Goal: Ask a question

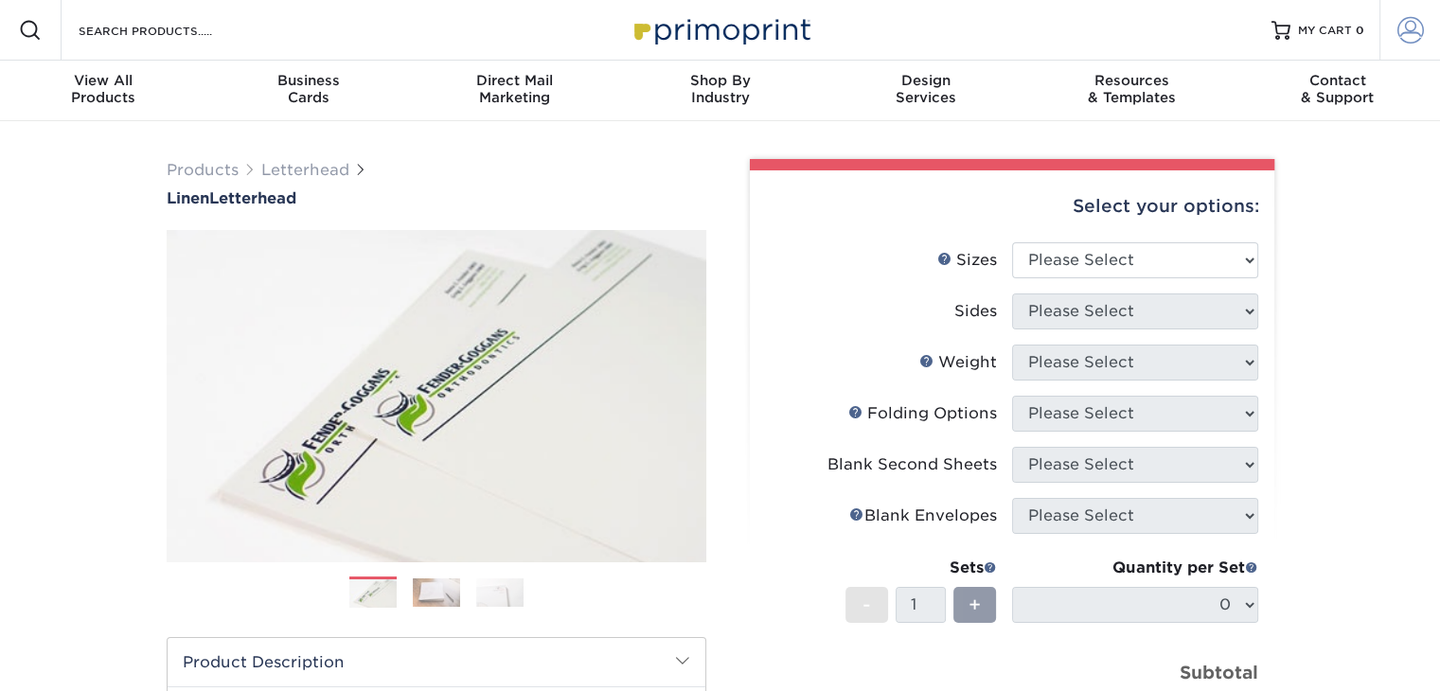
click at [1413, 39] on span at bounding box center [1410, 30] width 27 height 27
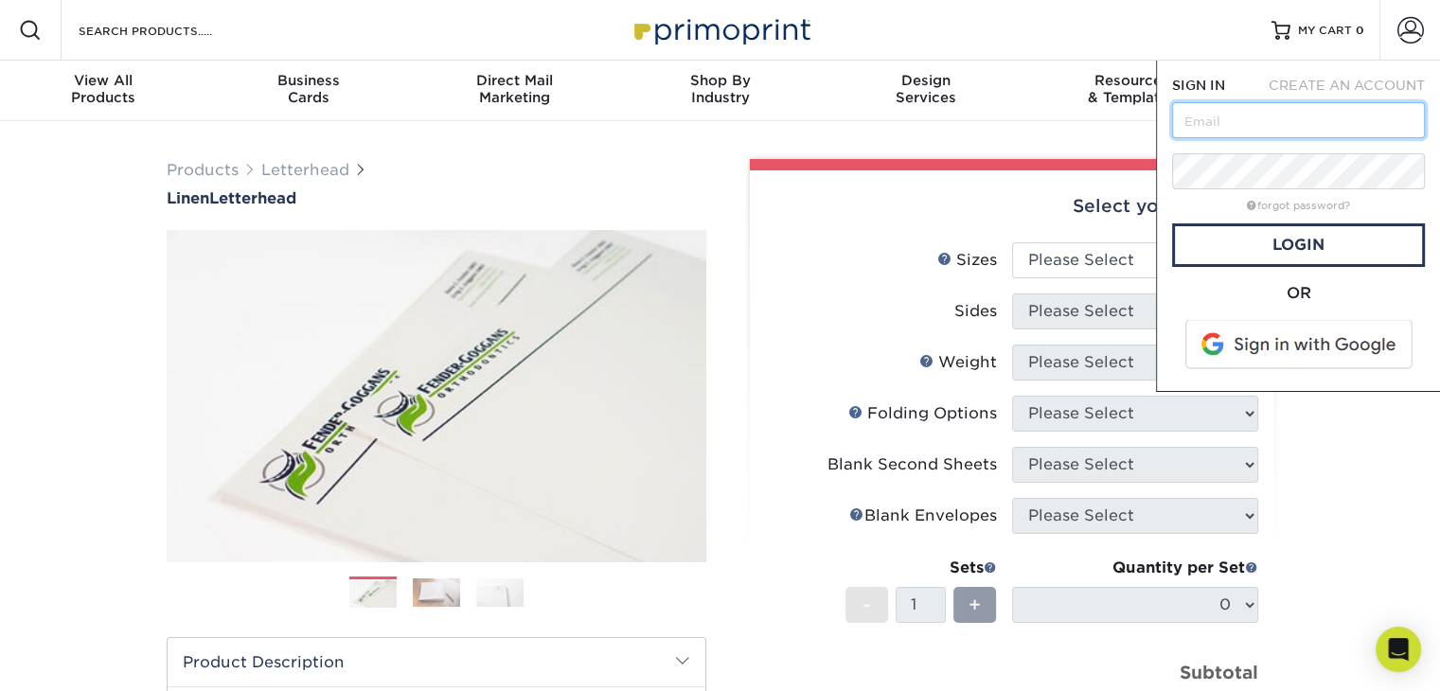
click at [1292, 112] on input "text" at bounding box center [1298, 120] width 253 height 36
type input "[PERSON_NAME][EMAIL_ADDRESS][DOMAIN_NAME]"
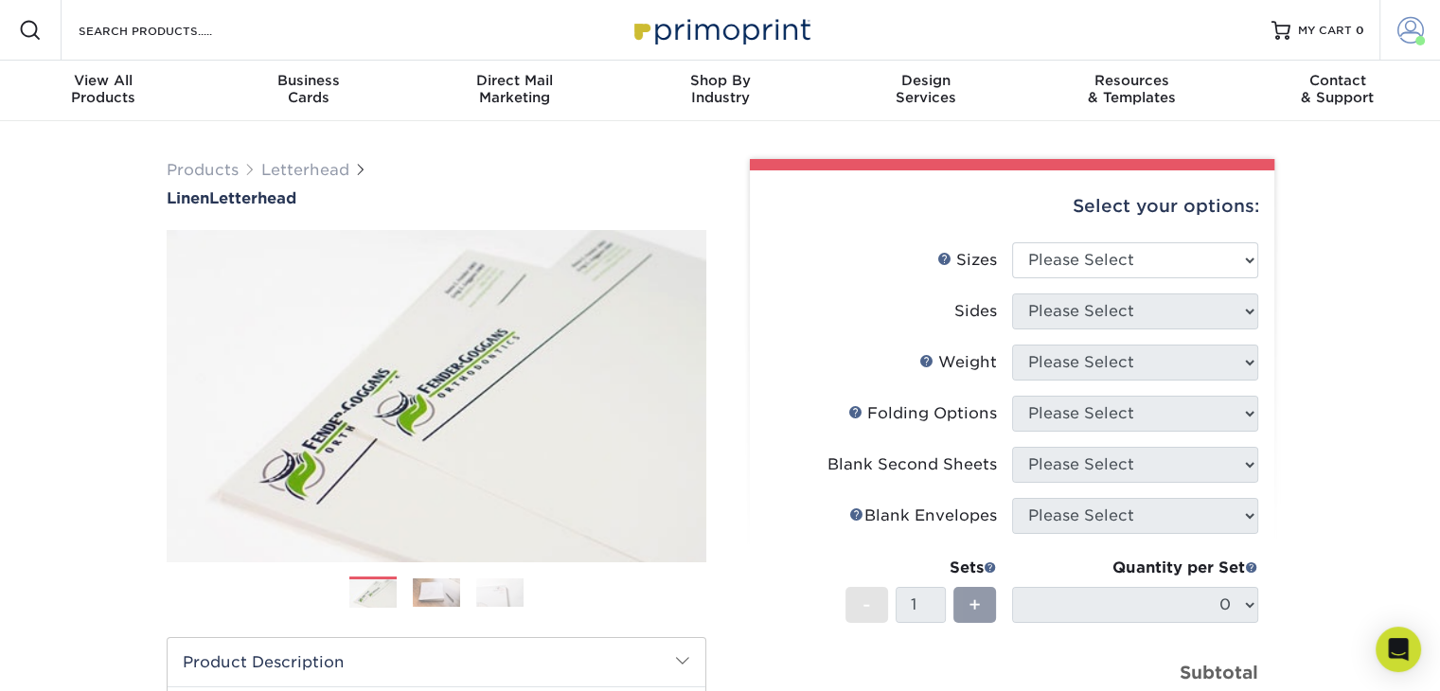
click at [1416, 38] on span at bounding box center [1419, 40] width 9 height 9
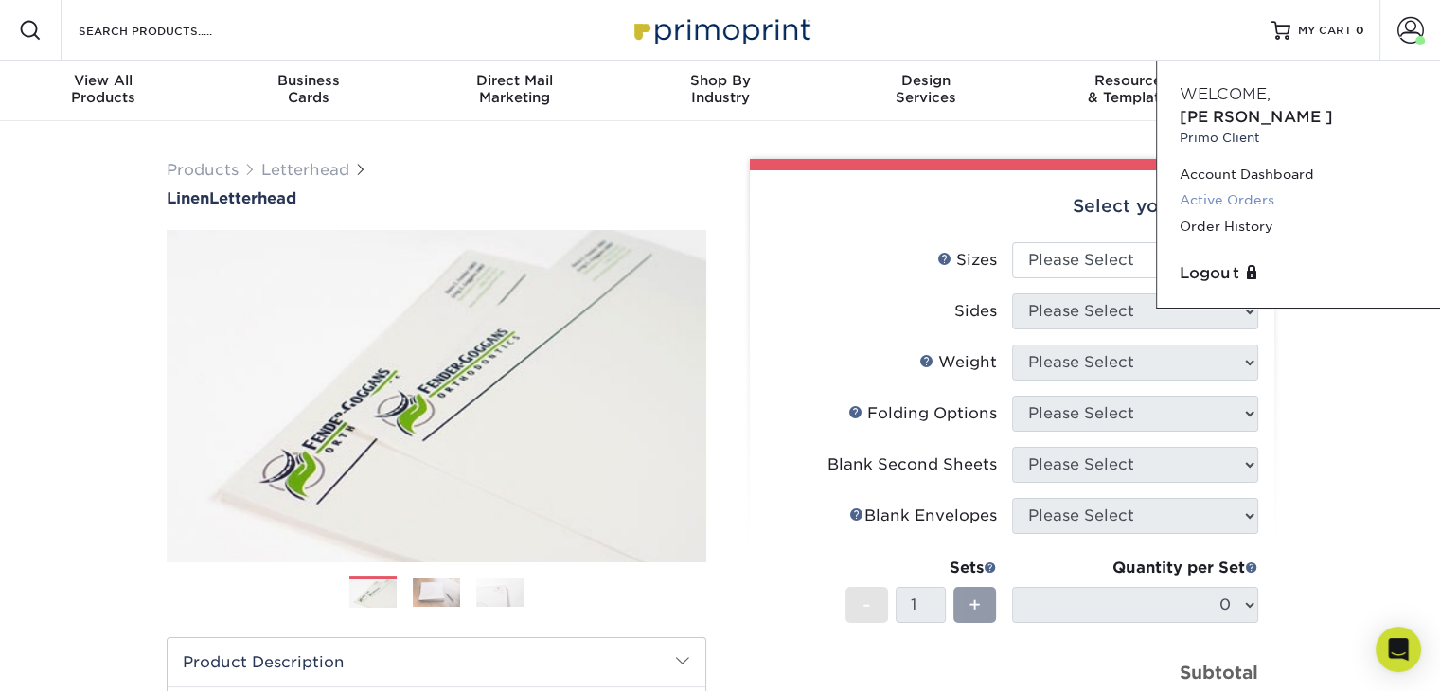
click at [1246, 187] on link "Active Orders" at bounding box center [1298, 200] width 238 height 26
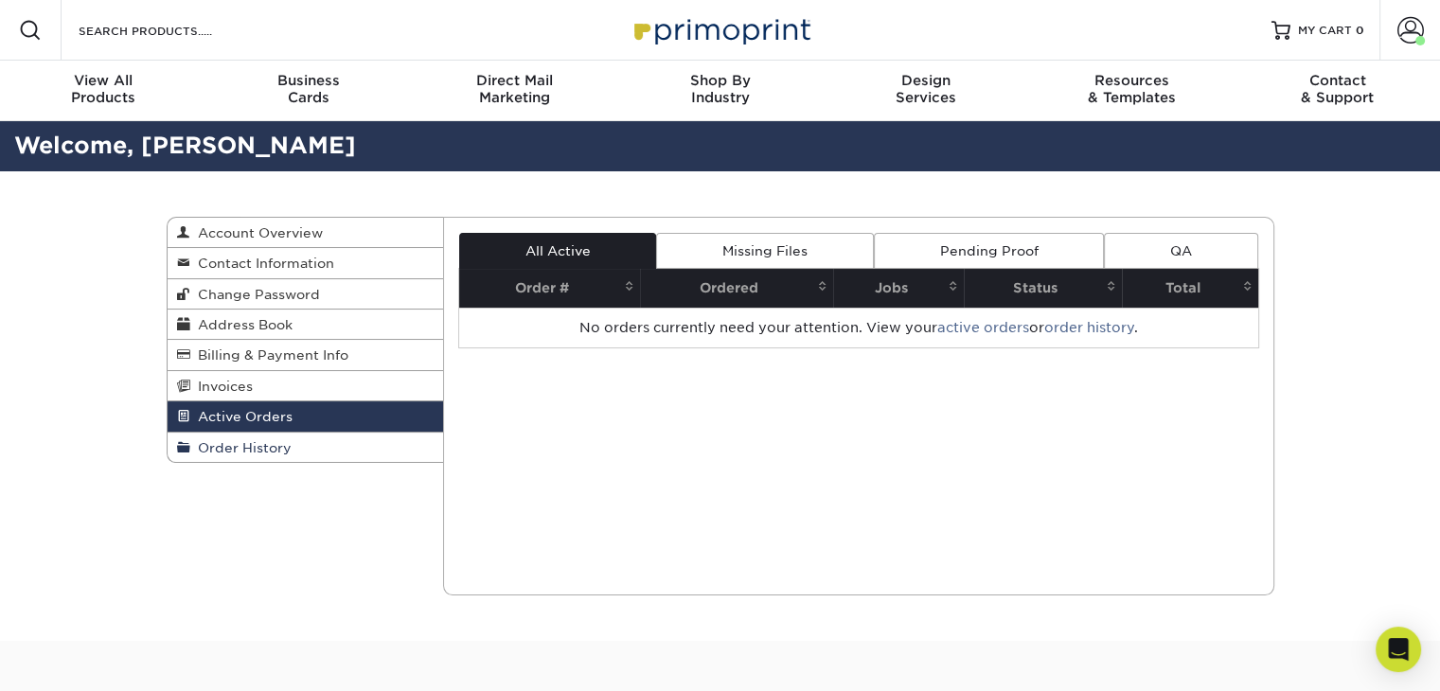
click at [339, 450] on link "Order History" at bounding box center [306, 447] width 276 height 29
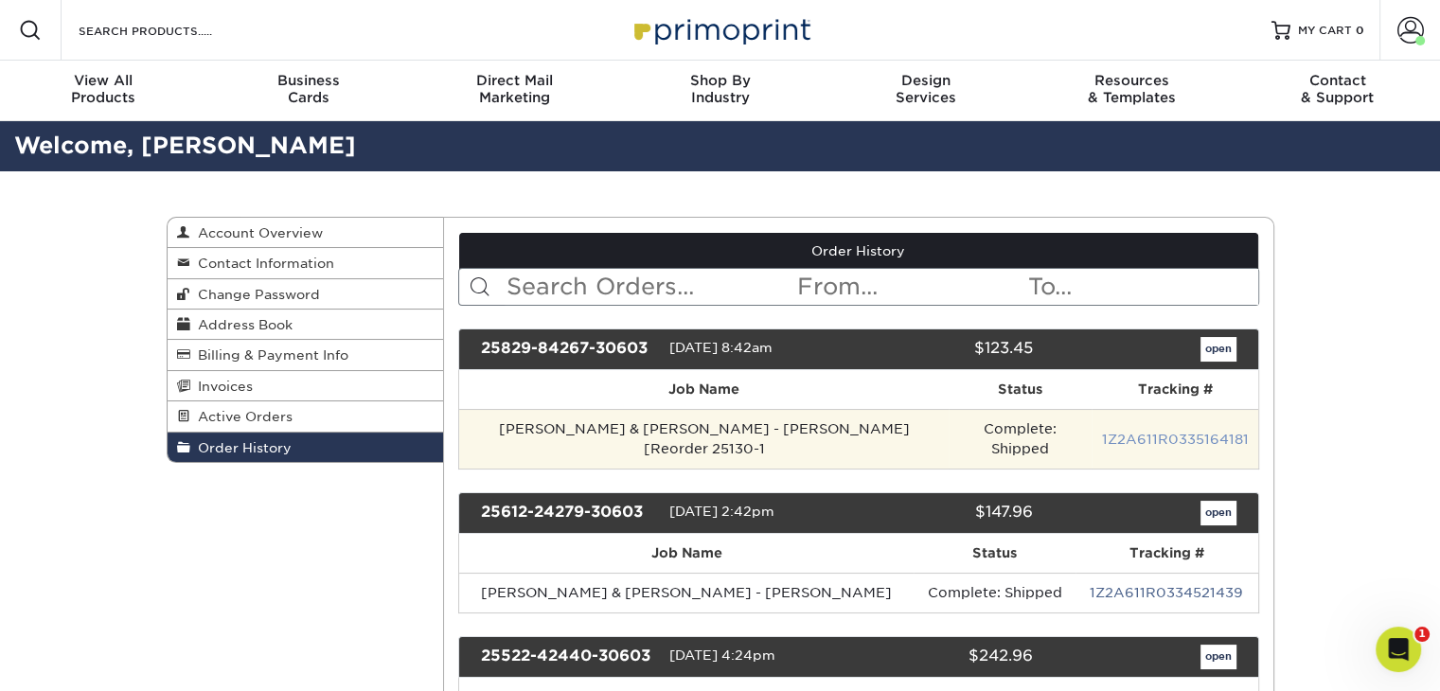
click at [1139, 432] on link "1Z2A611R0335164181" at bounding box center [1174, 439] width 147 height 15
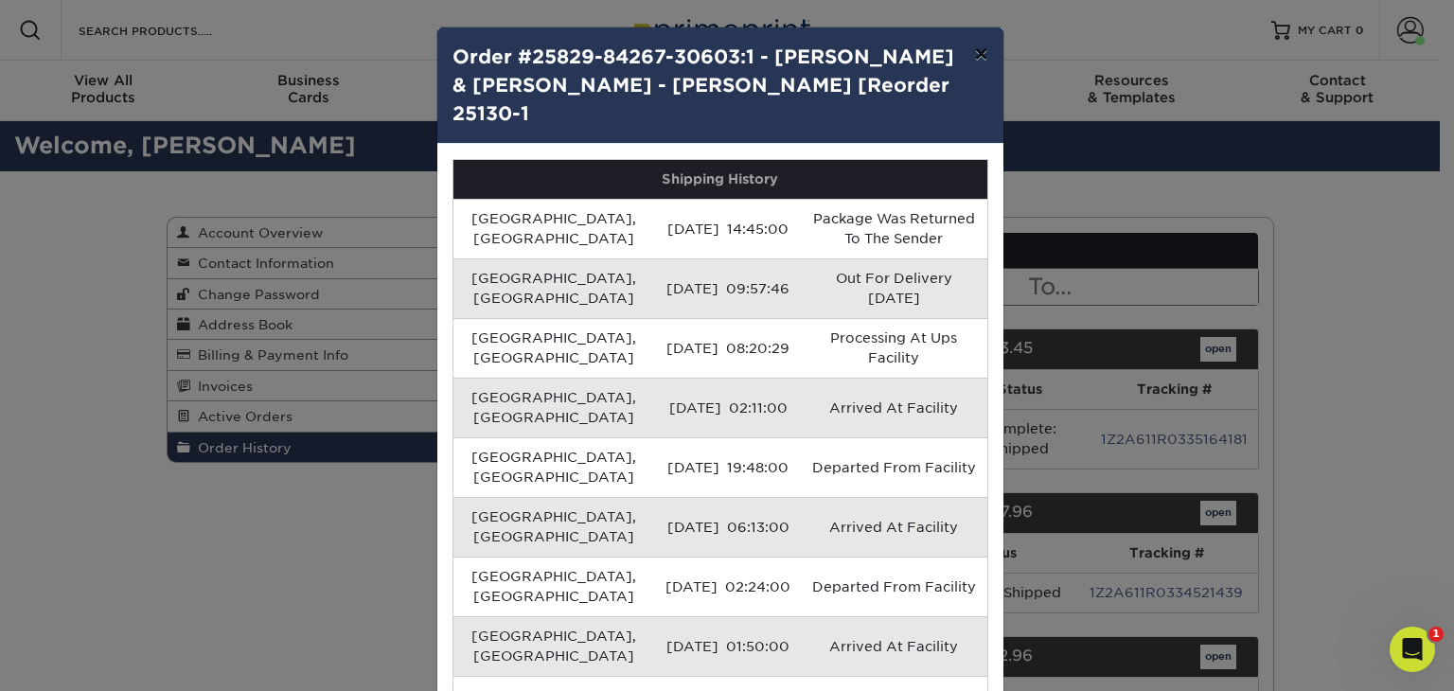
click at [973, 46] on button "×" at bounding box center [981, 53] width 44 height 53
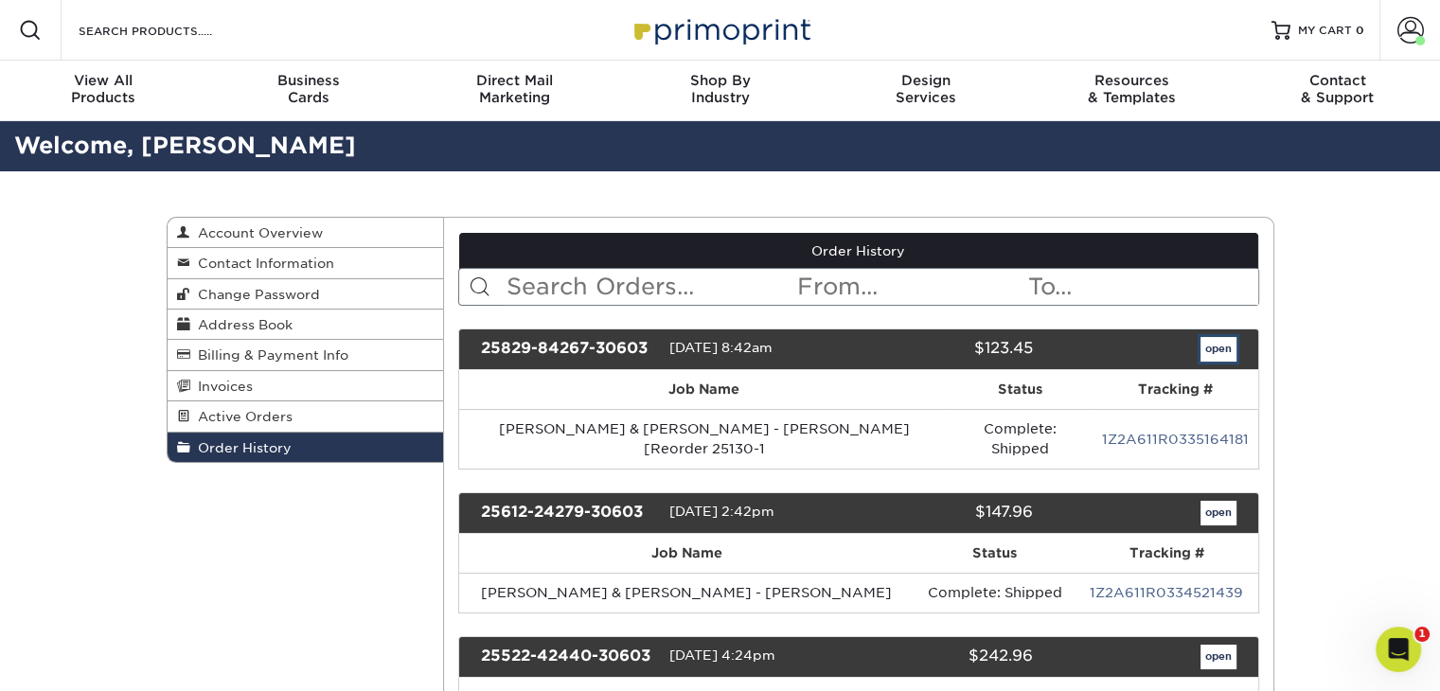
click at [1212, 345] on link "open" at bounding box center [1218, 349] width 36 height 25
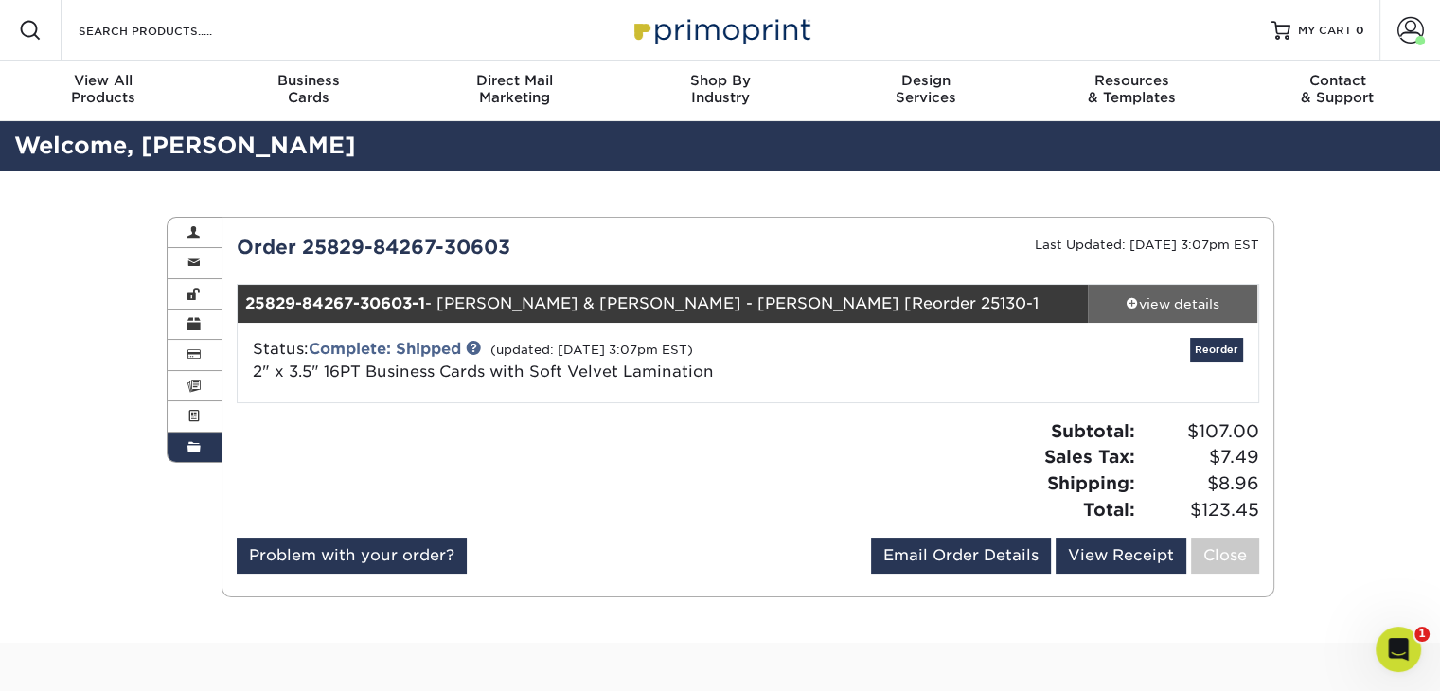
click at [1156, 305] on div "view details" at bounding box center [1173, 303] width 170 height 19
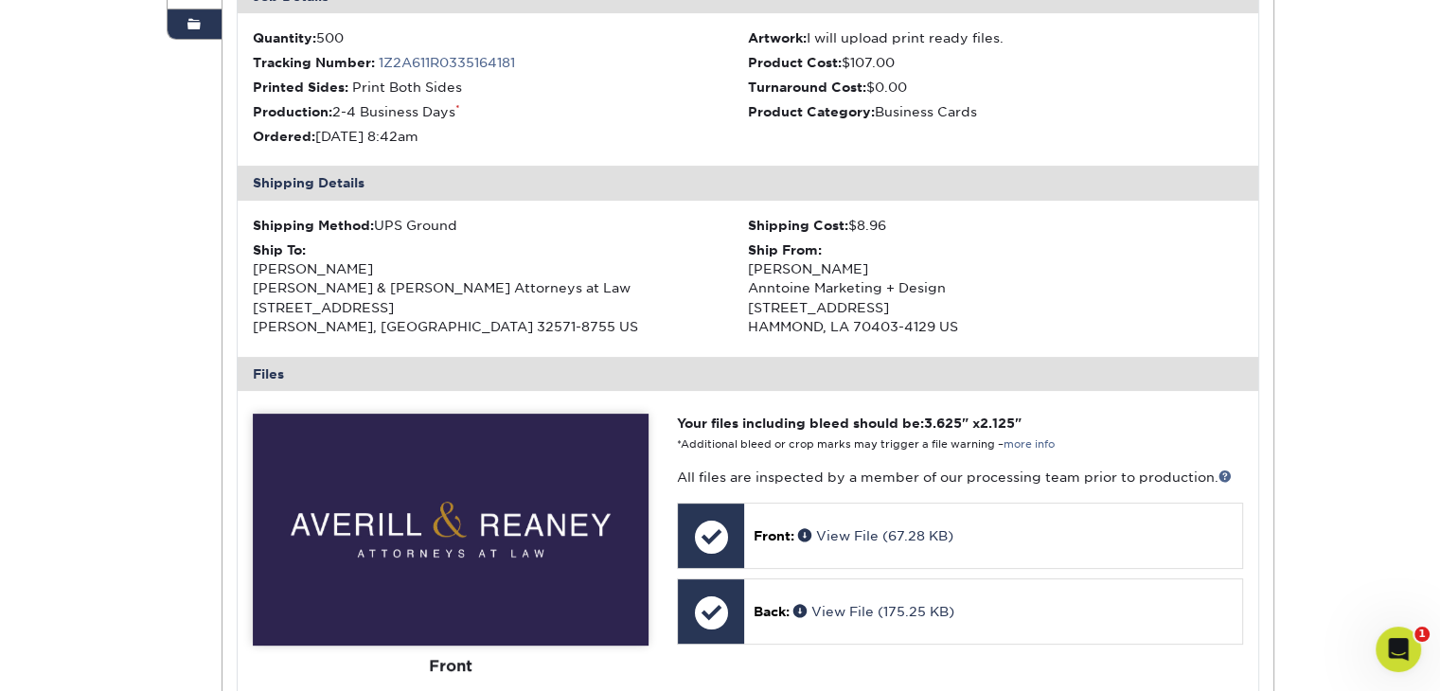
scroll to position [413, 0]
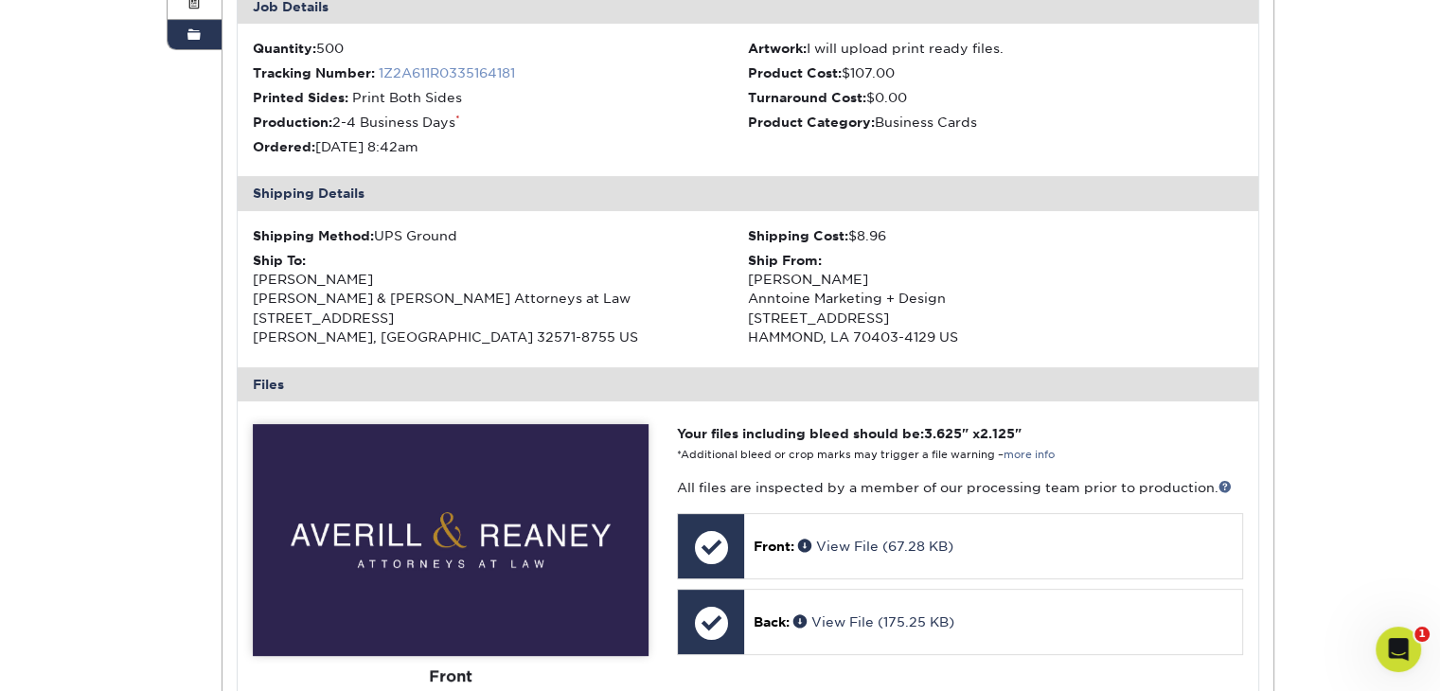
click at [492, 69] on link "1Z2A611R0335164181" at bounding box center [447, 72] width 136 height 15
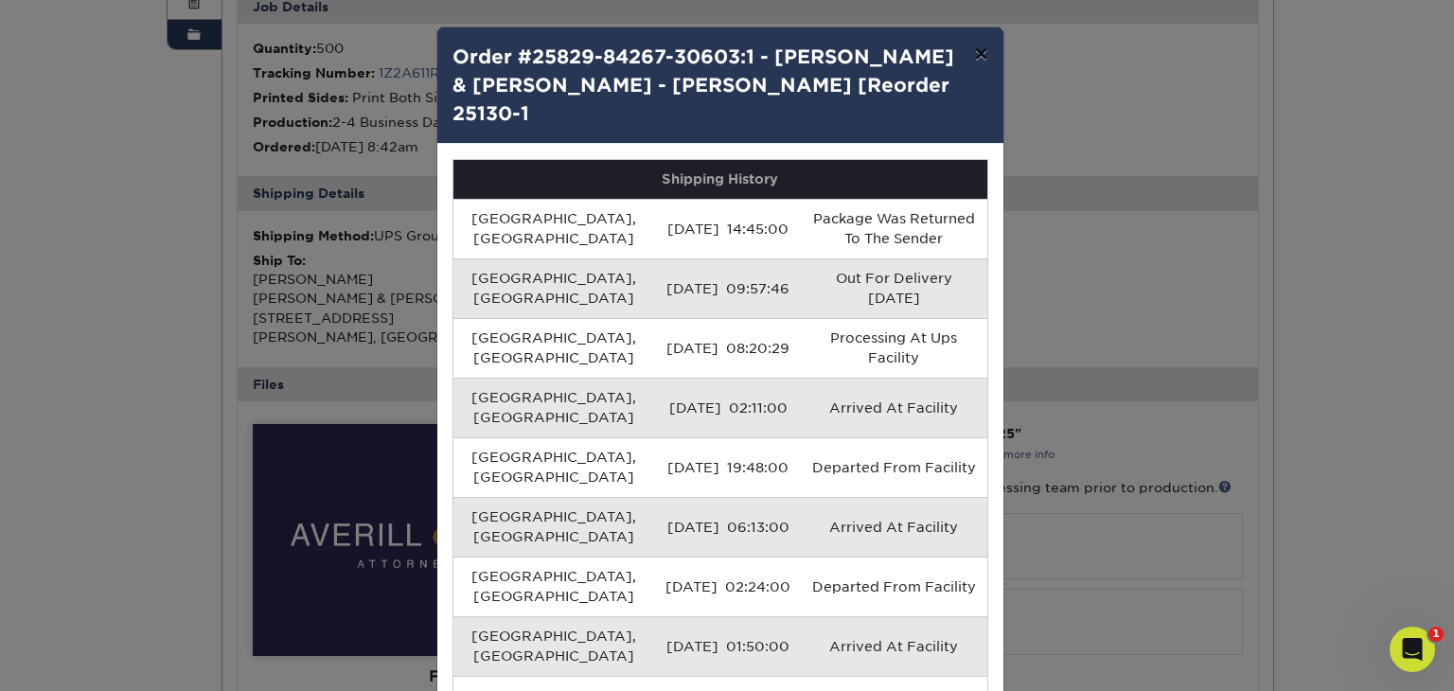
click at [976, 44] on button "×" at bounding box center [981, 53] width 44 height 53
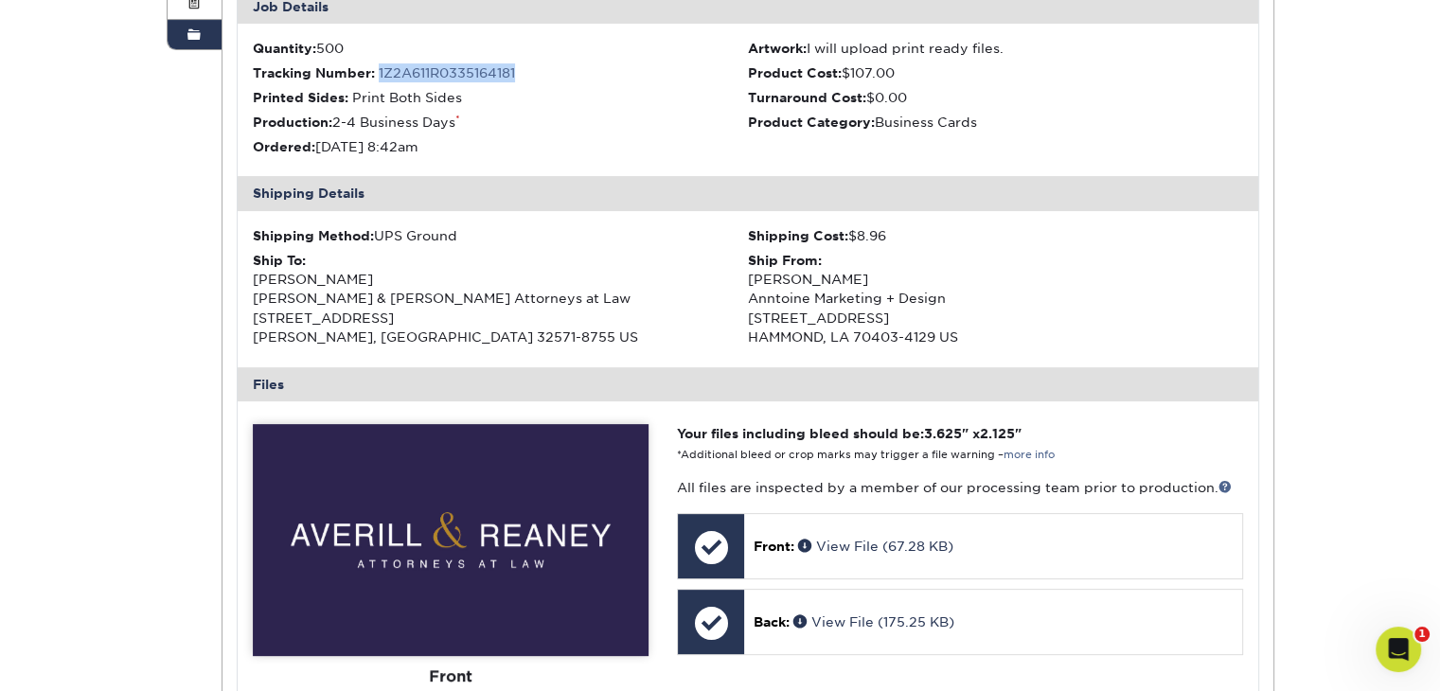
drag, startPoint x: 554, startPoint y: 70, endPoint x: 378, endPoint y: 65, distance: 176.1
click at [378, 65] on li "Tracking Number: 1Z2A611R0335164181" at bounding box center [500, 72] width 495 height 19
copy link "1Z2A611R0335164181"
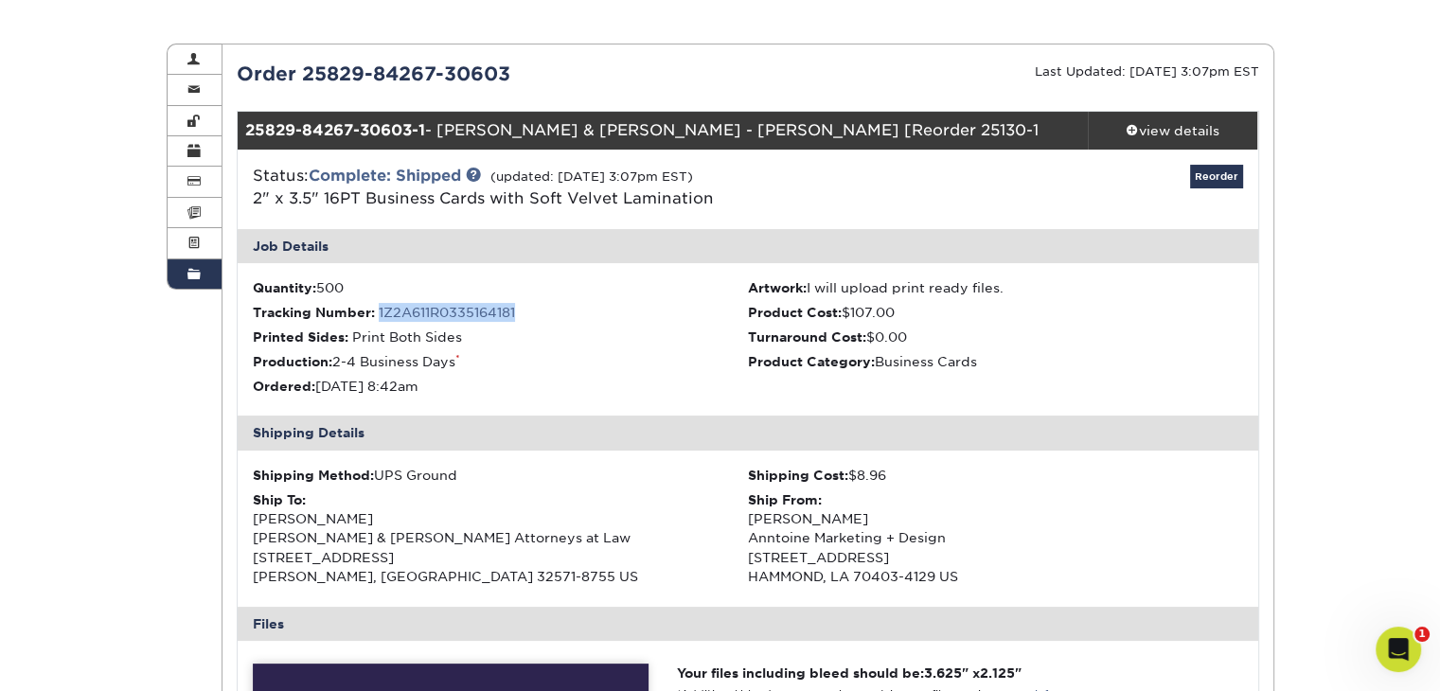
scroll to position [172, 0]
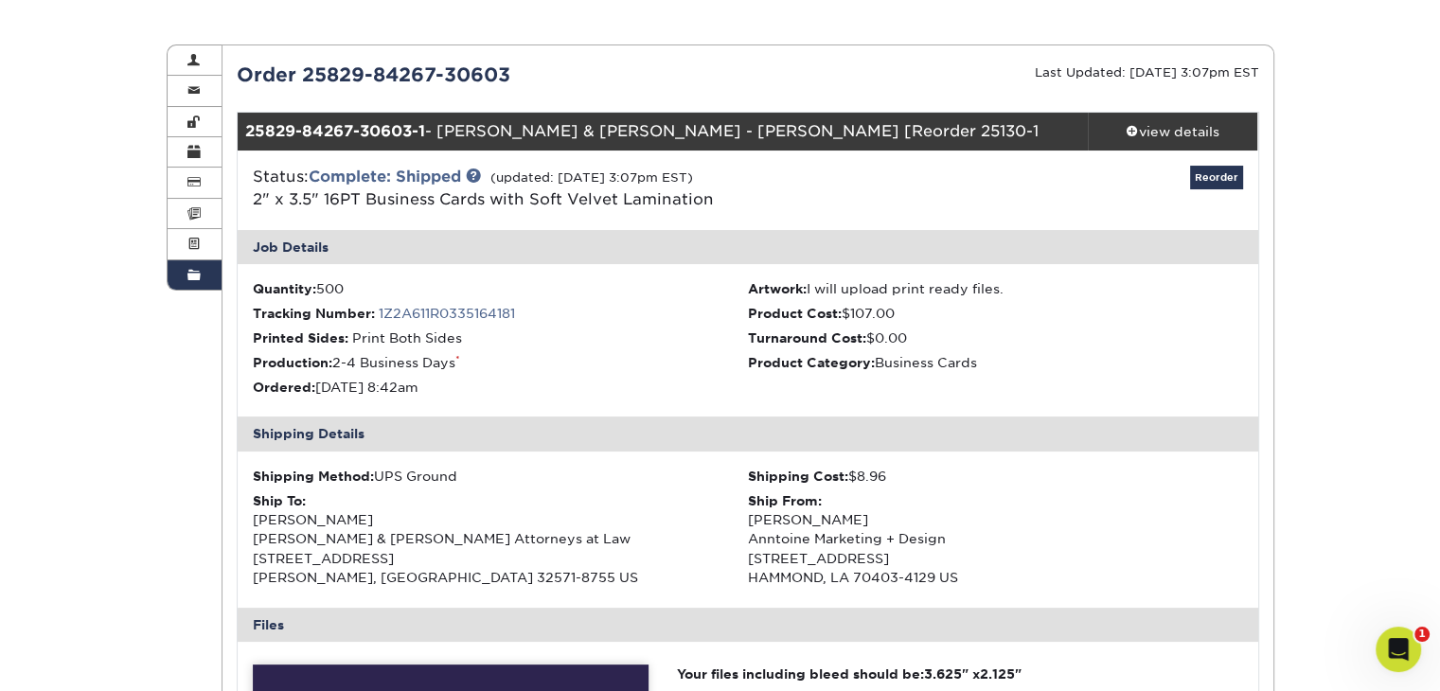
click at [342, 77] on div "Order 25829-84267-30603" at bounding box center [484, 75] width 525 height 28
copy div "Order 25829-84267-30603"
click at [1388, 652] on icon "Open Intercom Messenger" at bounding box center [1395, 646] width 31 height 31
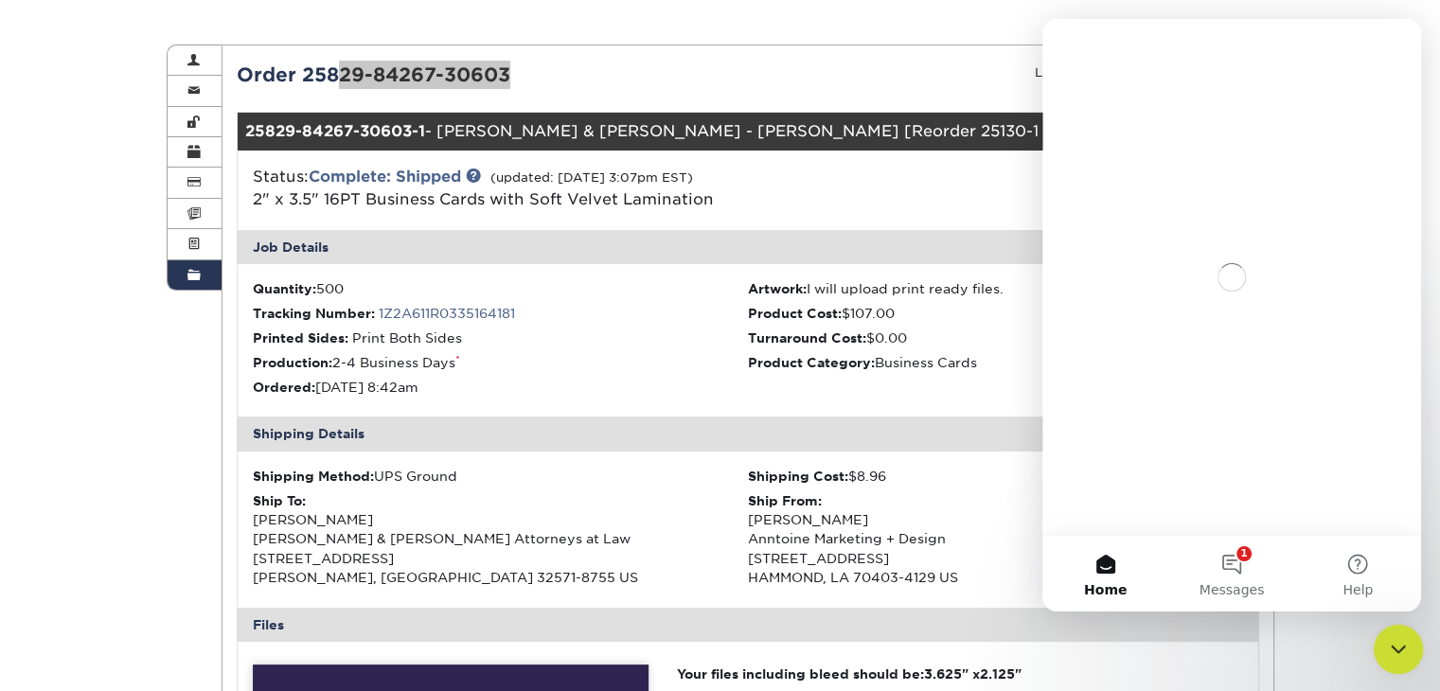
scroll to position [0, 0]
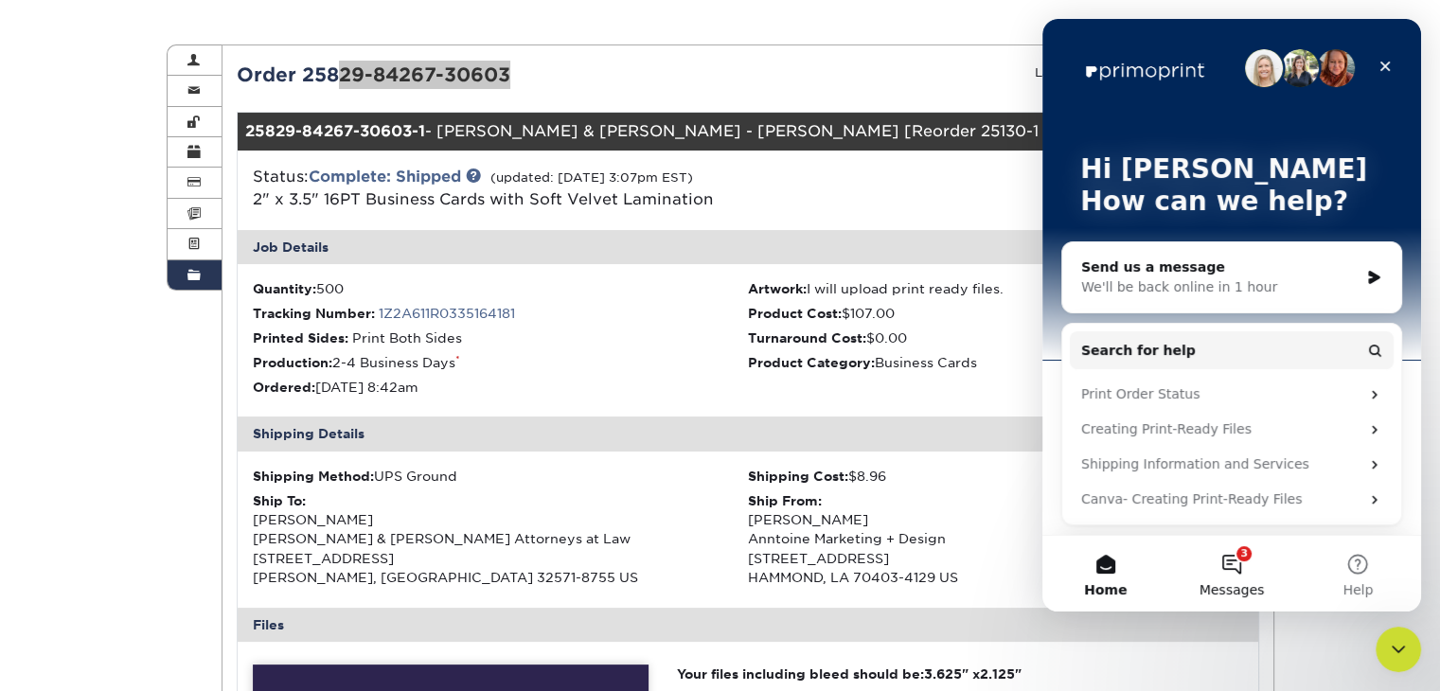
click at [1247, 575] on button "3 Messages" at bounding box center [1231, 574] width 126 height 76
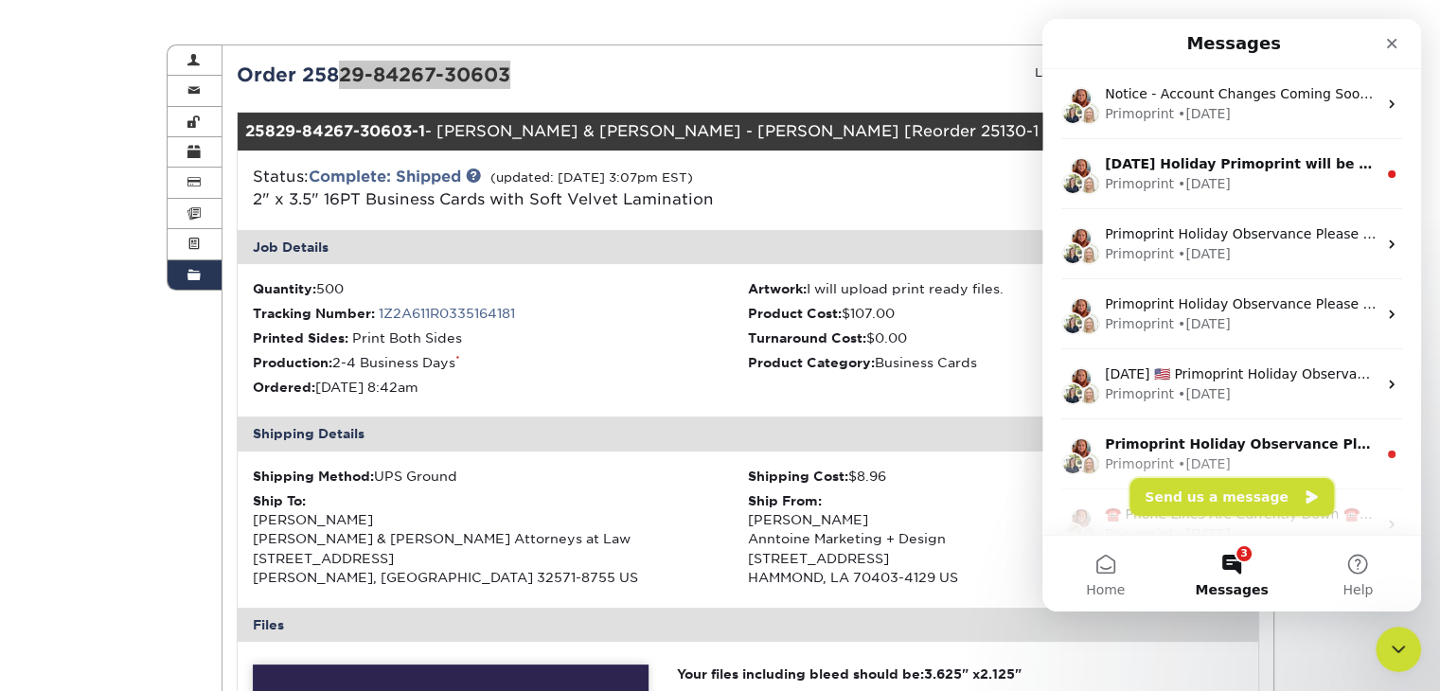
click at [1245, 501] on button "Send us a message" at bounding box center [1231, 497] width 204 height 38
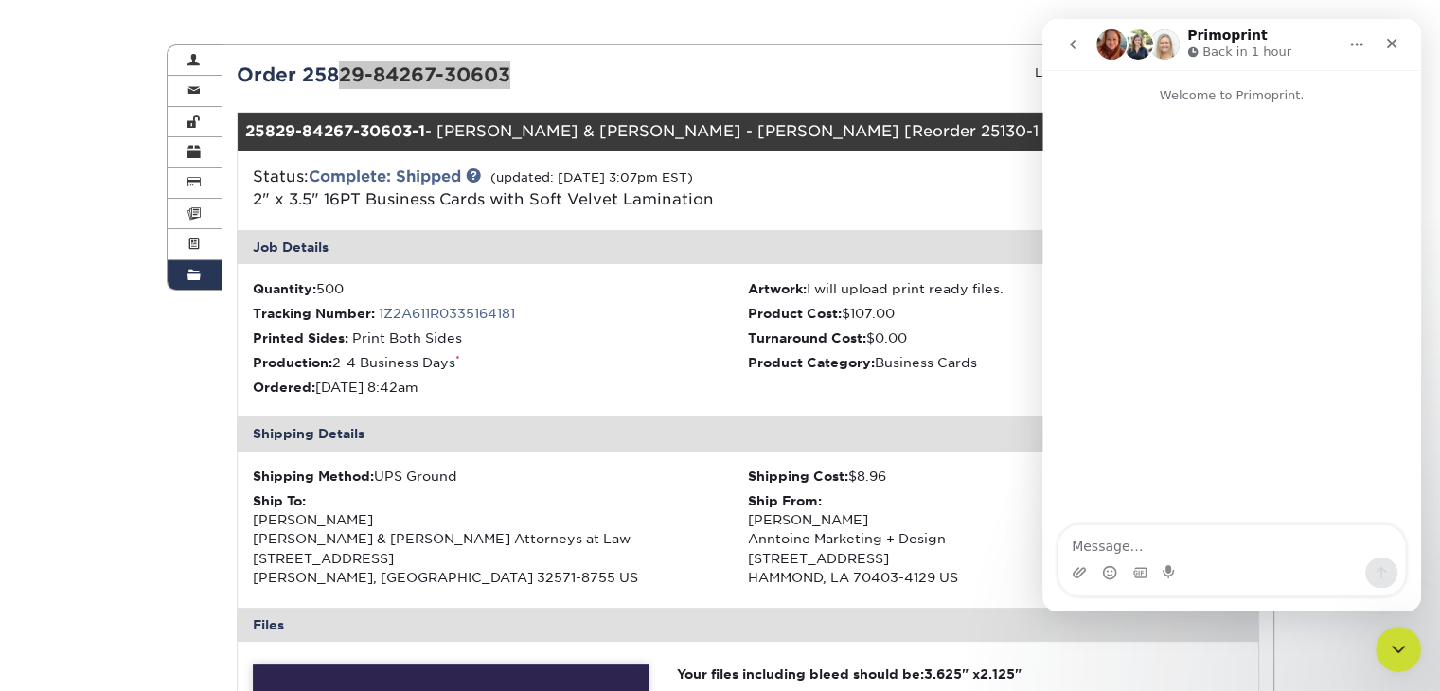
click at [1238, 563] on div "Intercom messenger" at bounding box center [1231, 572] width 346 height 30
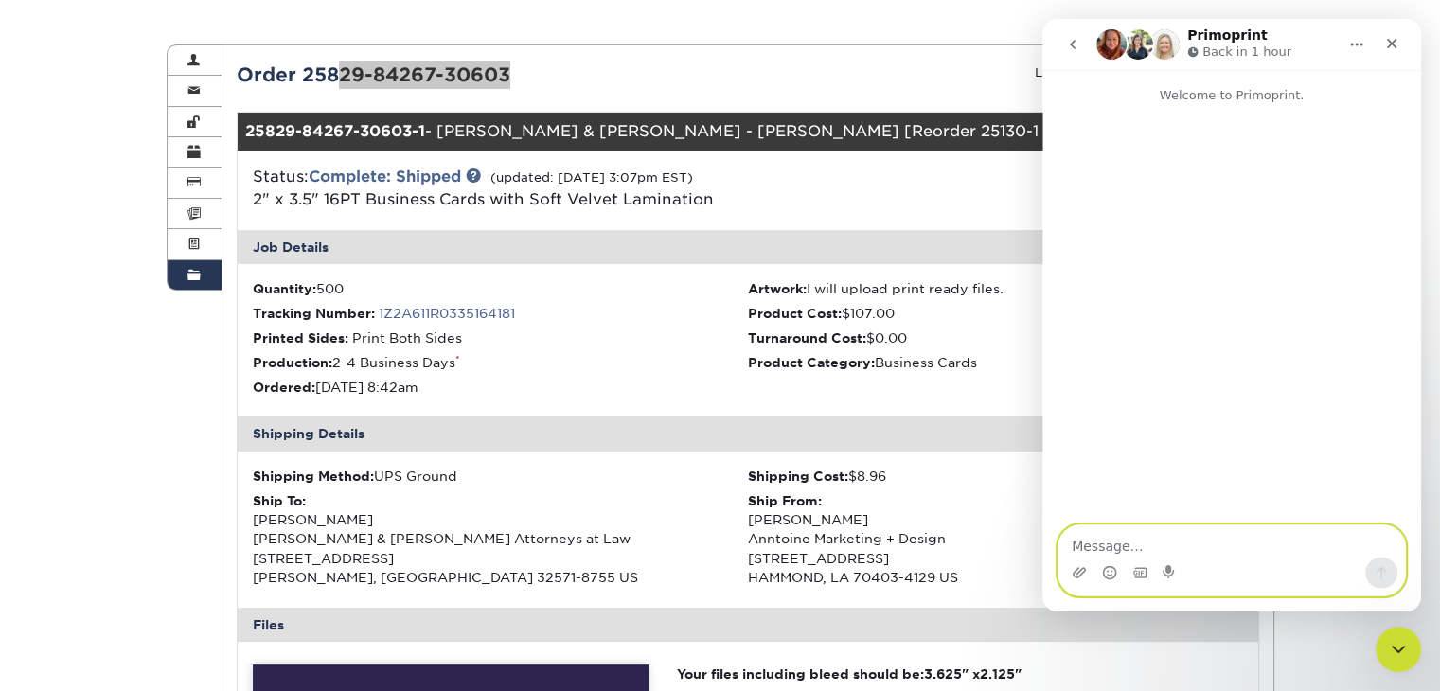
click at [1233, 546] on textarea "Message…" at bounding box center [1231, 541] width 346 height 32
paste textarea "Order 25829-84267-30603"
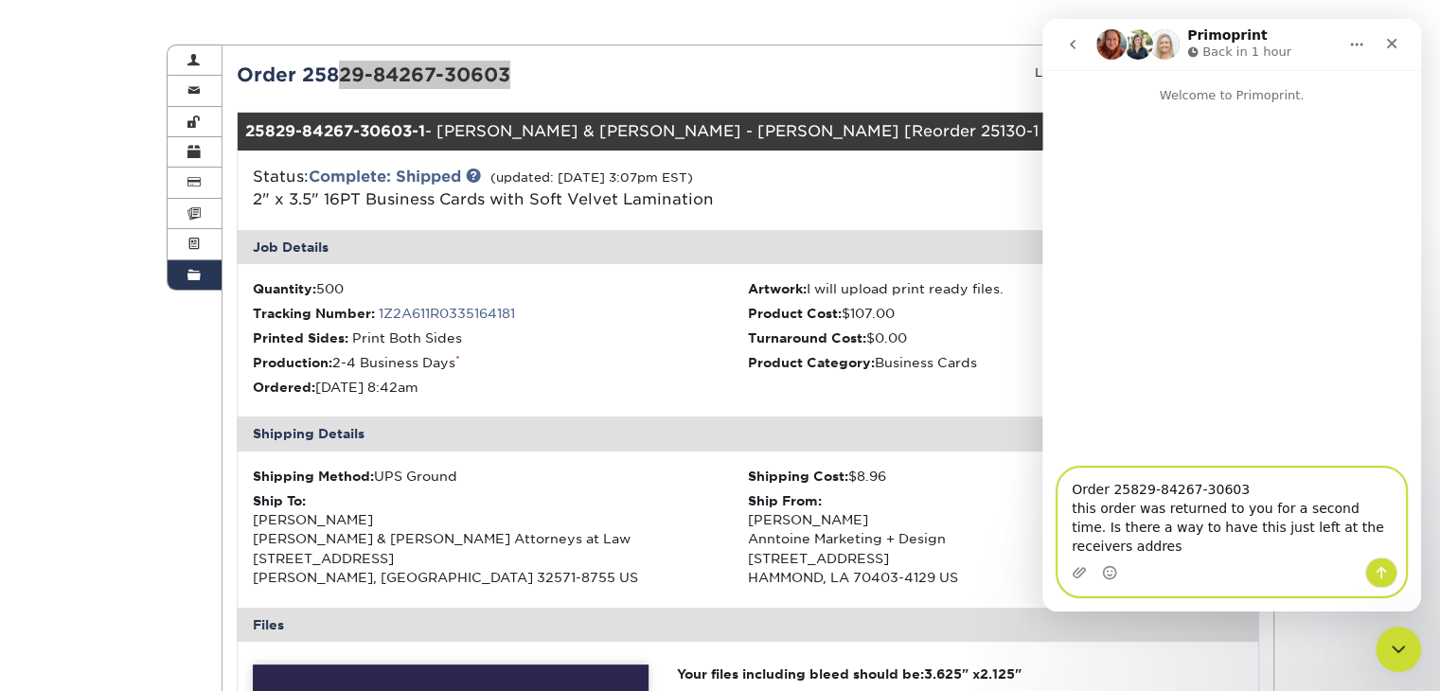
type textarea "Order 25829-84267-30603 this order was returned to you for a second time. Is th…"
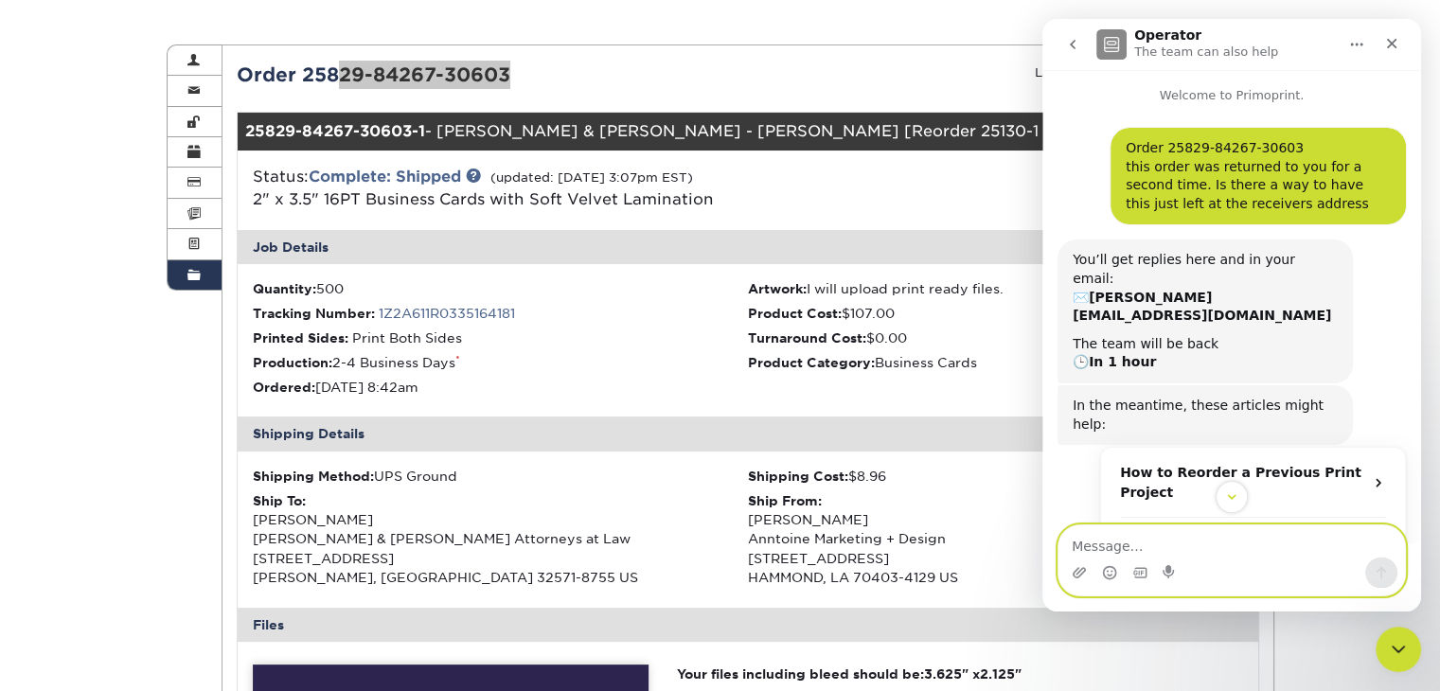
scroll to position [144, 0]
